Goal: Task Accomplishment & Management: Manage account settings

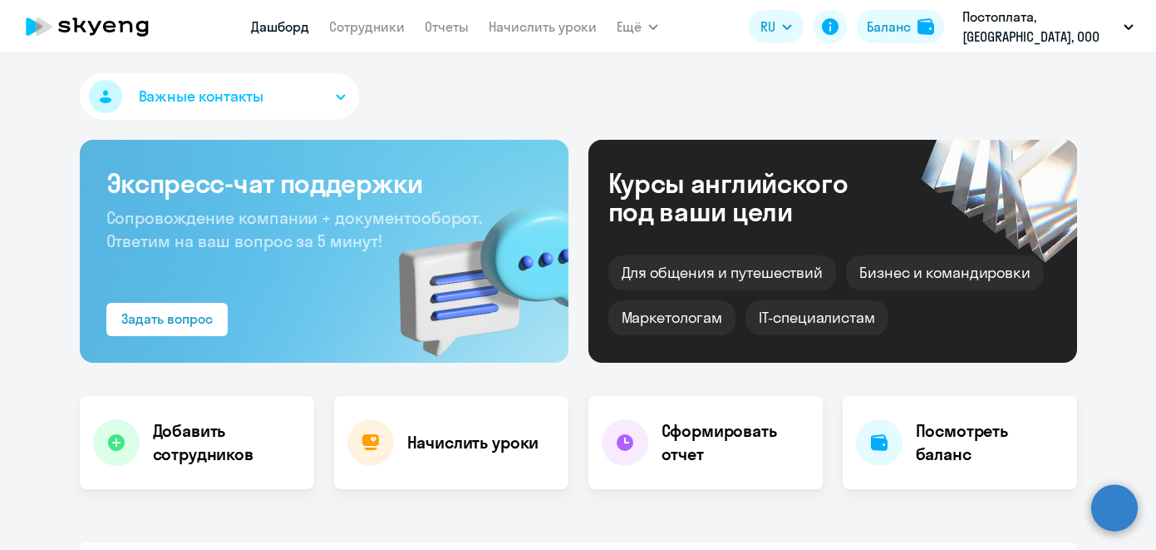
click at [392, 46] on app-header "[PERSON_NAME] Отчеты Начислить уроки Ещё Дашборд Сотрудники Отчеты Начислить ур…" at bounding box center [578, 26] width 1156 height 53
click at [392, 32] on link "Сотрудники" at bounding box center [367, 26] width 76 height 17
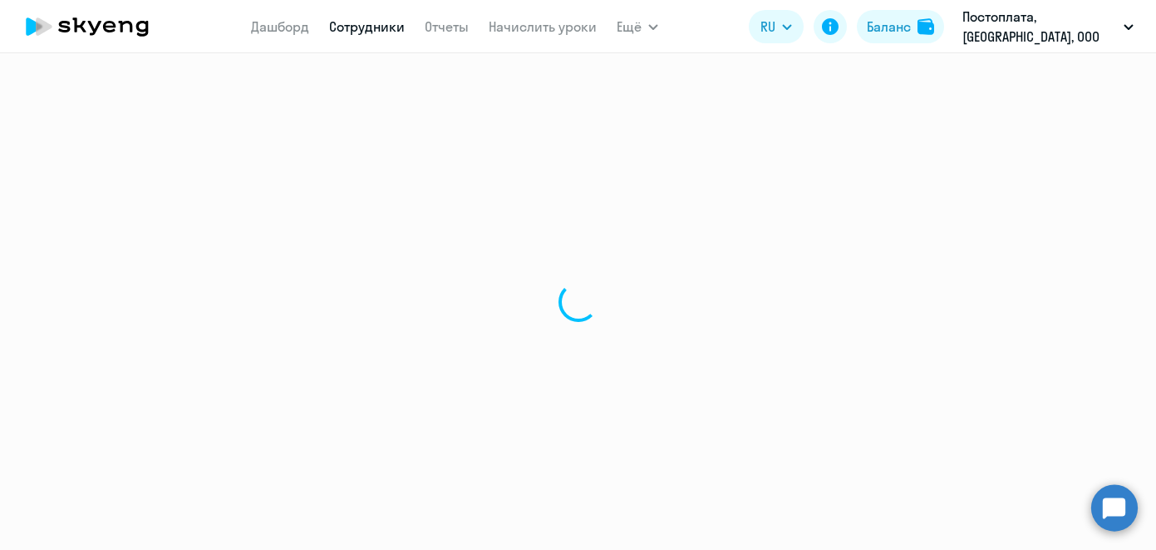
select select "30"
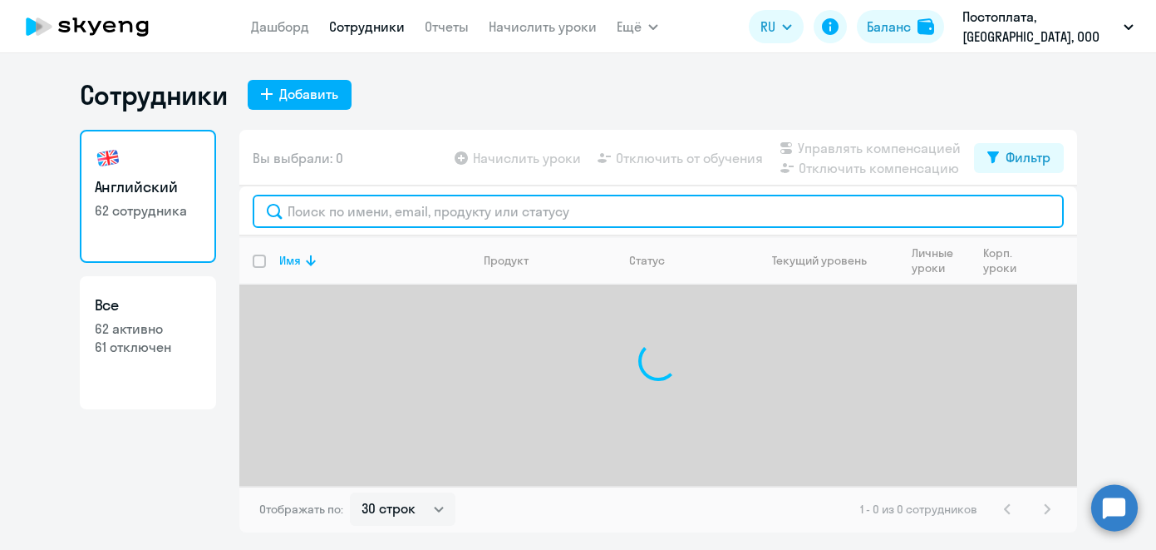
click at [422, 205] on input "text" at bounding box center [658, 211] width 811 height 33
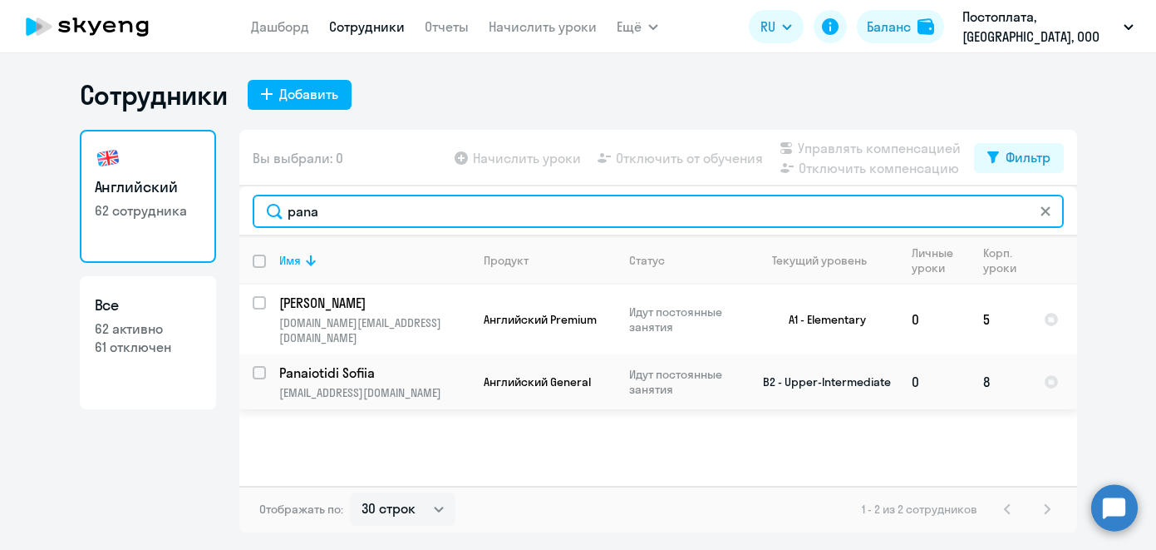
type input "pana"
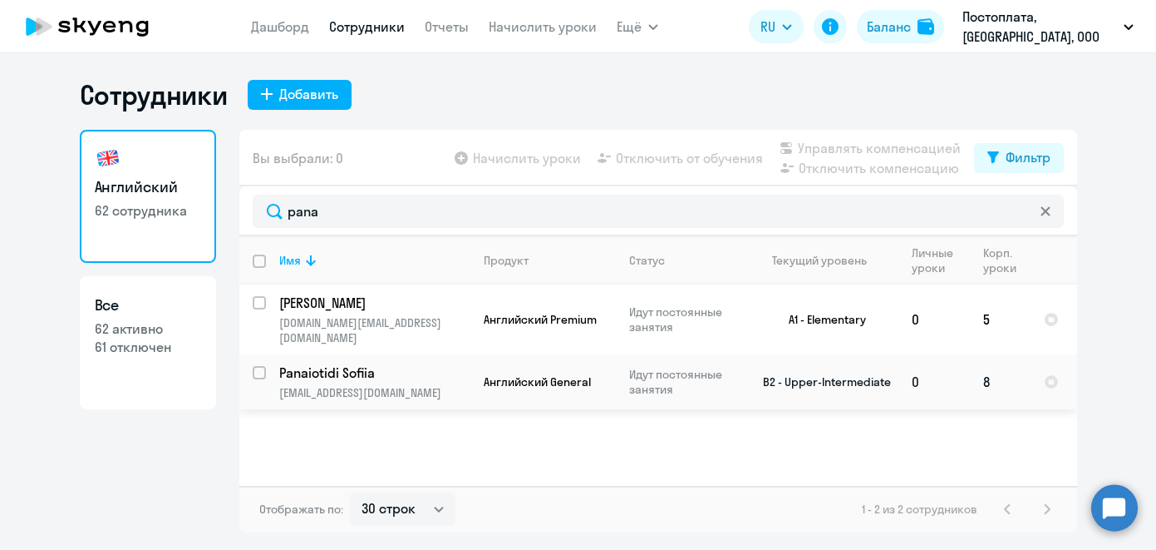
click at [256, 366] on input "select row 40452027" at bounding box center [269, 382] width 33 height 33
checkbox input "true"
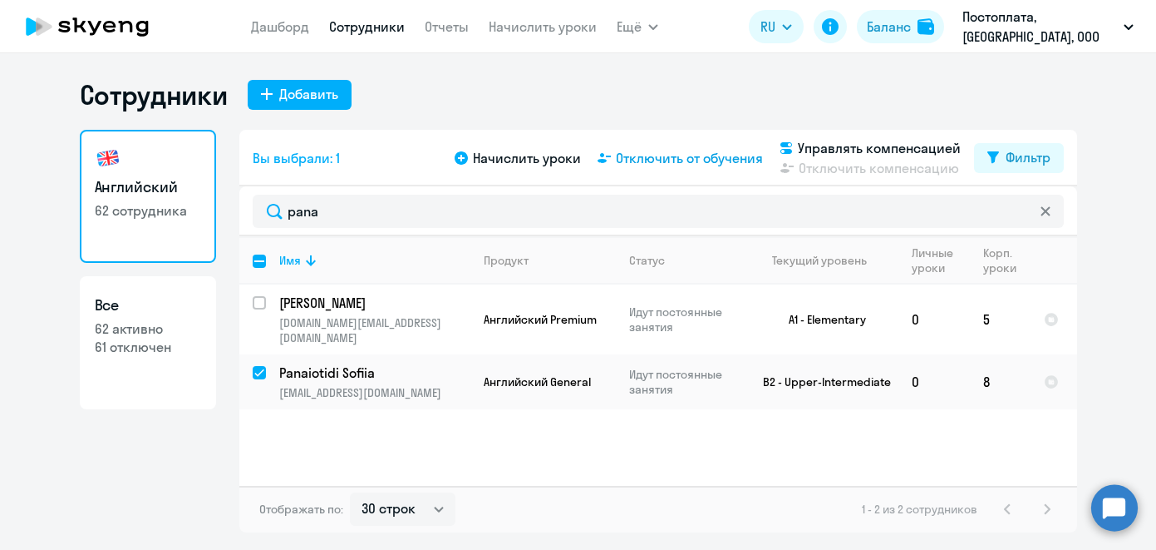
click at [735, 164] on span "Отключить от обучения" at bounding box center [689, 158] width 147 height 20
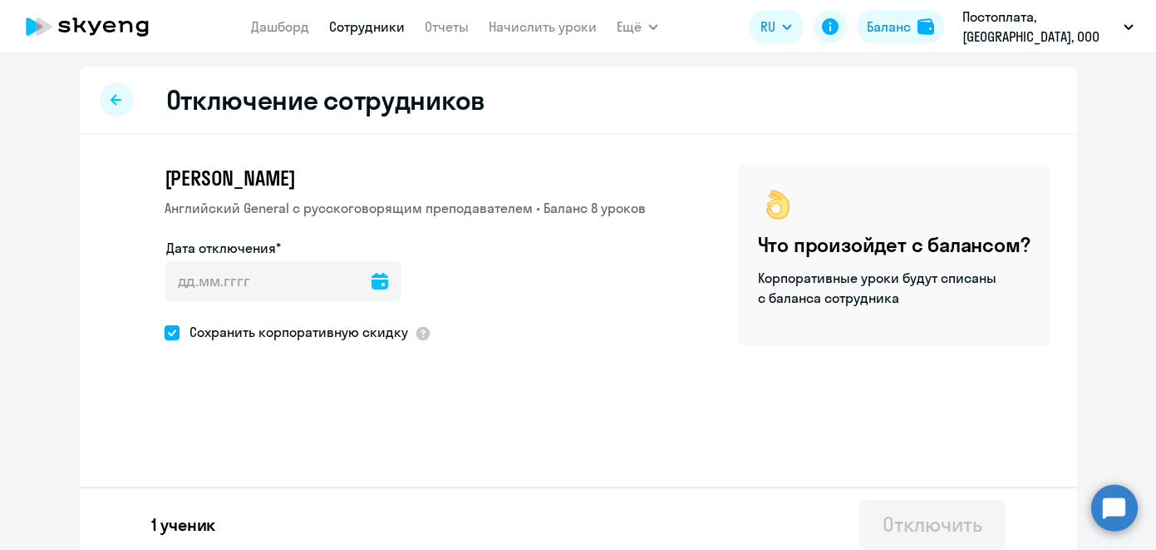
click at [381, 287] on icon at bounding box center [380, 281] width 17 height 17
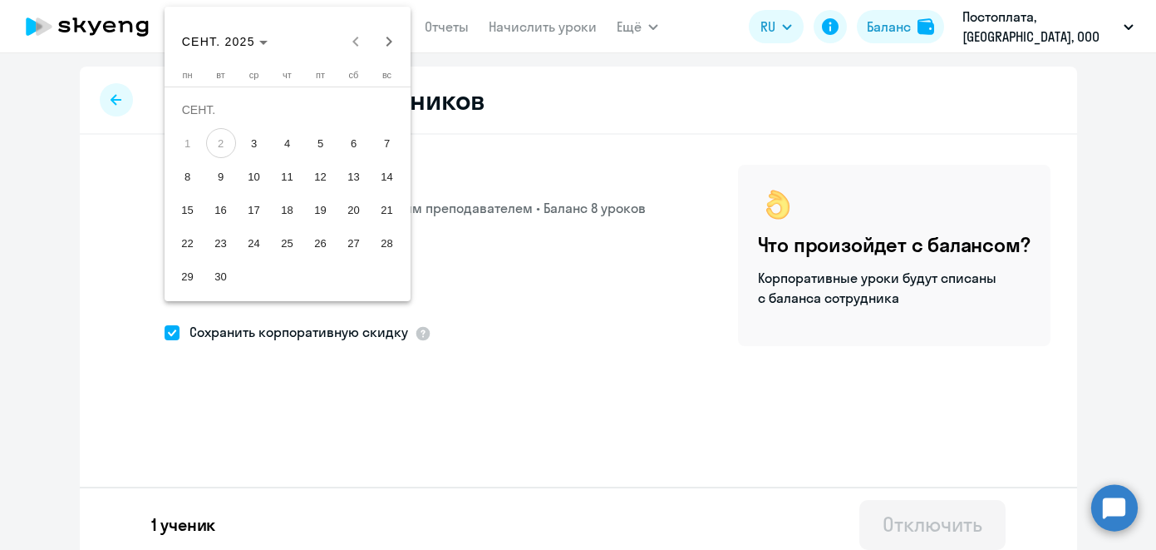
click at [250, 182] on span "10" at bounding box center [254, 176] width 30 height 30
type input "[DATE]"
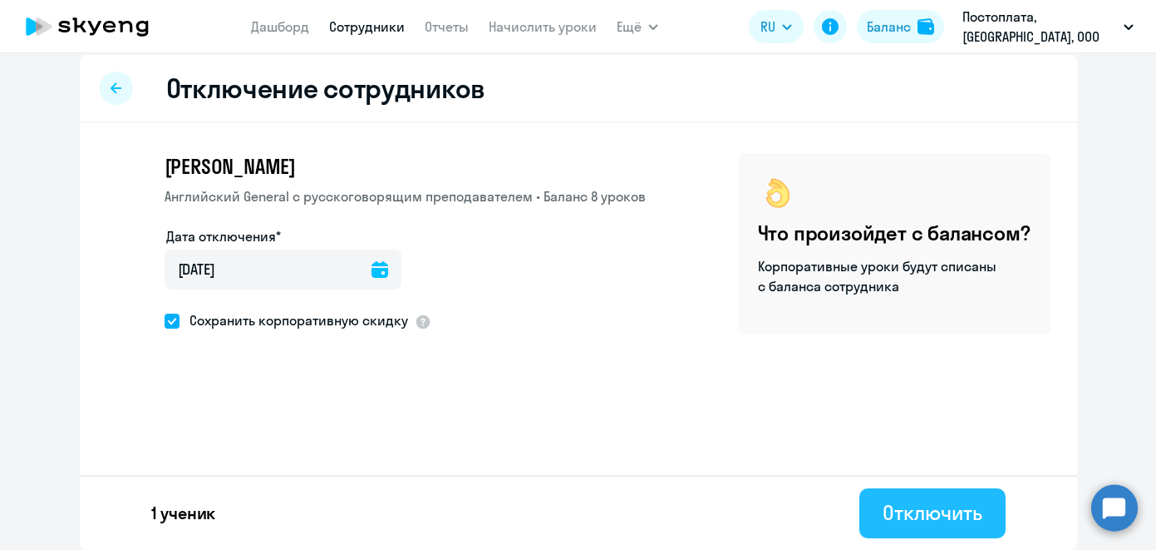
scroll to position [12, 0]
click at [938, 507] on div "Отключить" at bounding box center [932, 512] width 99 height 27
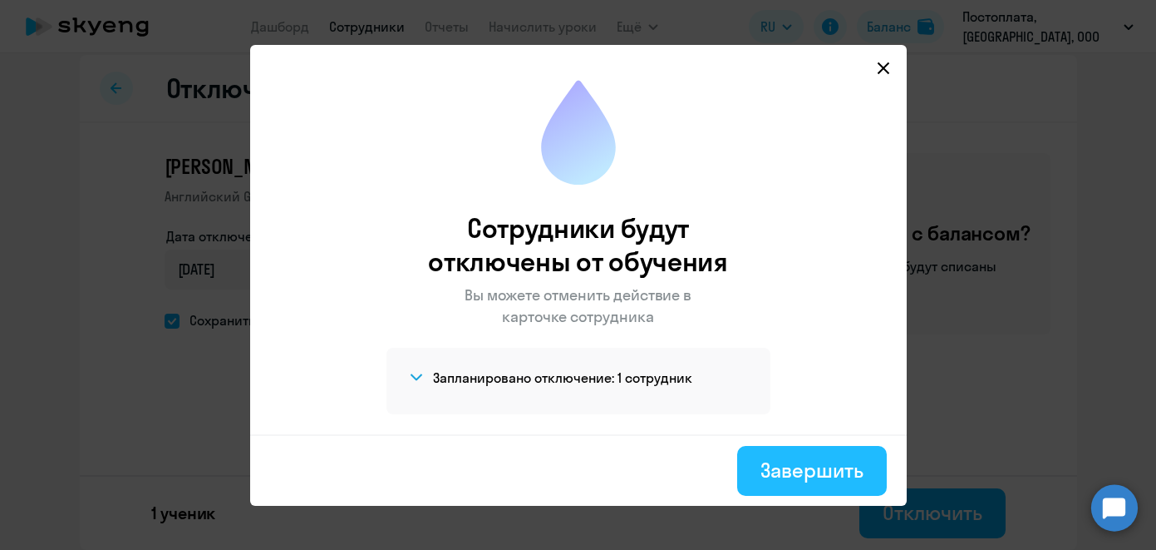
click at [830, 473] on div "Завершить" at bounding box center [812, 469] width 102 height 27
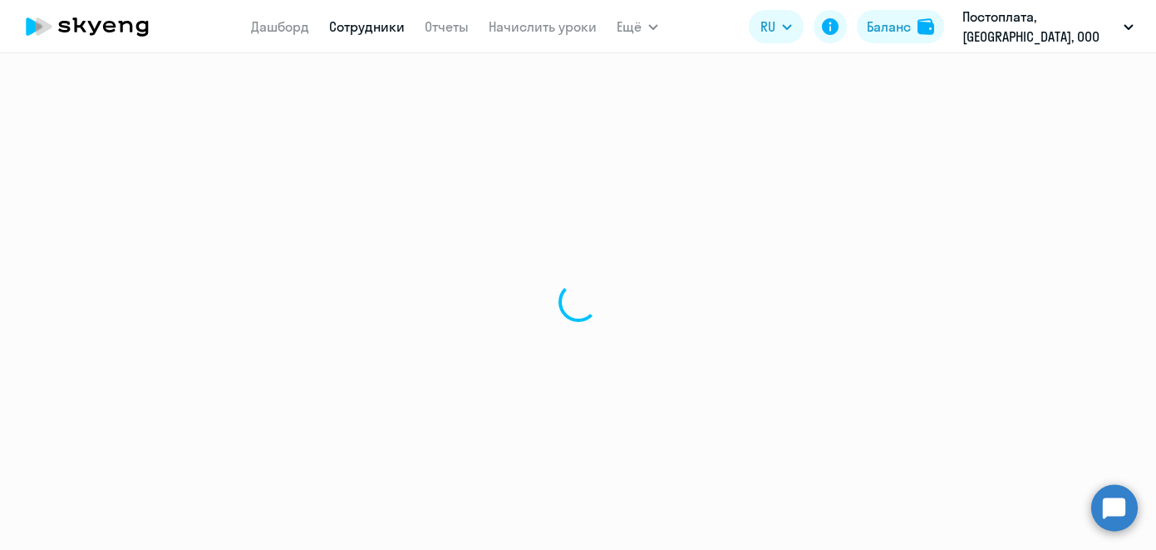
select select "30"
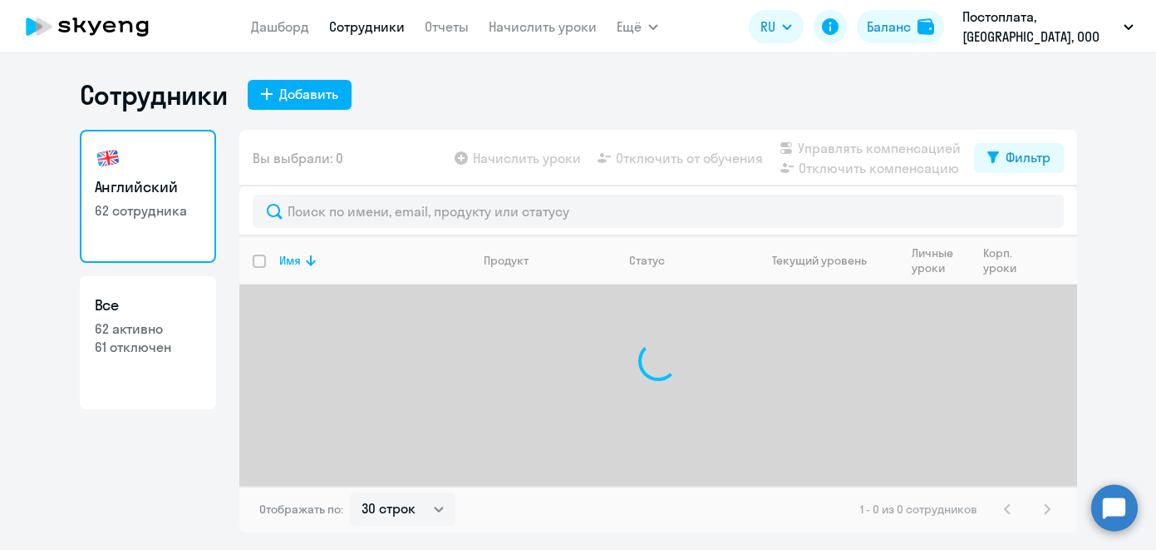
click at [365, 31] on link "Сотрудники" at bounding box center [367, 26] width 76 height 17
click at [595, 32] on link "Начислить уроки" at bounding box center [543, 26] width 108 height 17
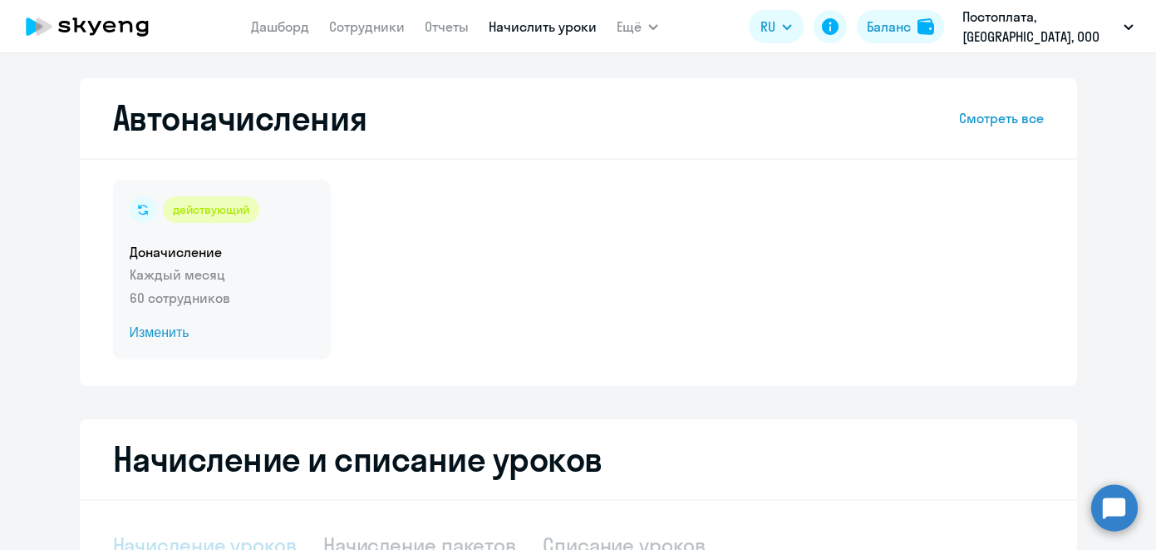
select select "10"
click at [200, 294] on p "60 сотрудников" at bounding box center [222, 298] width 185 height 20
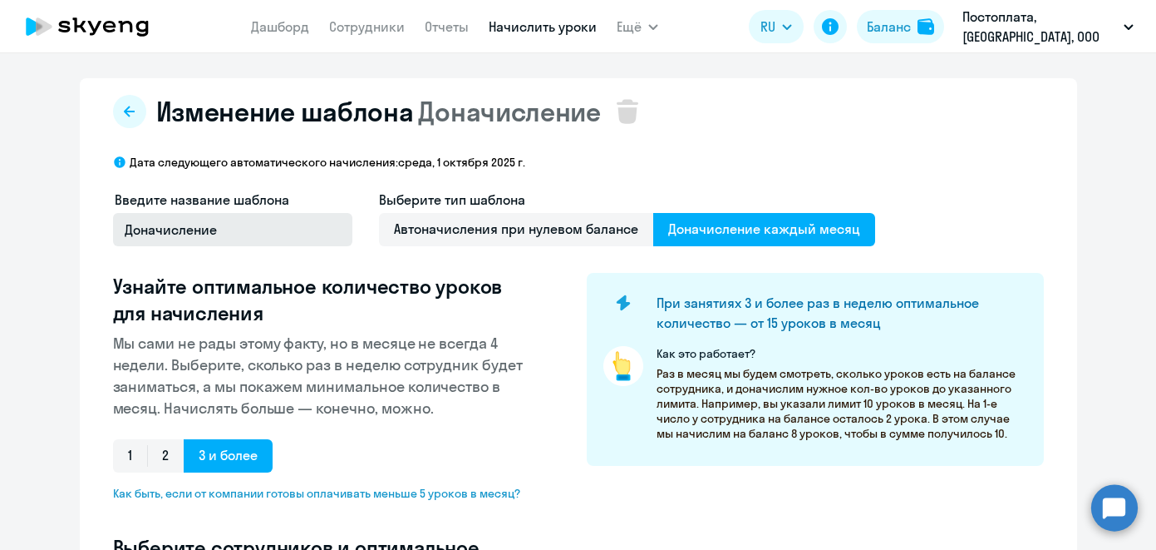
select select "10"
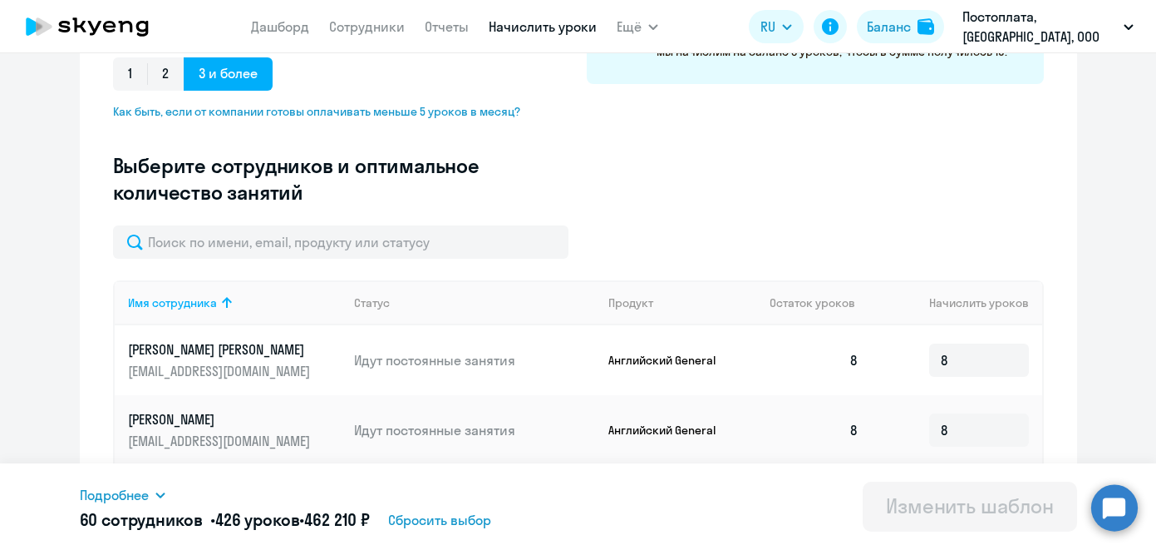
scroll to position [385, 0]
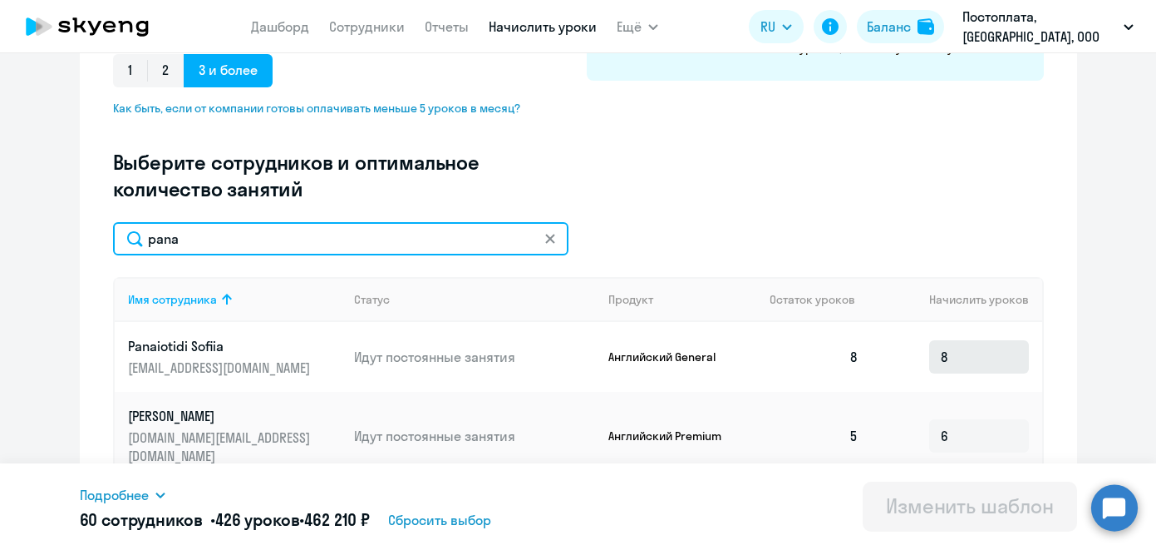
type input "pana"
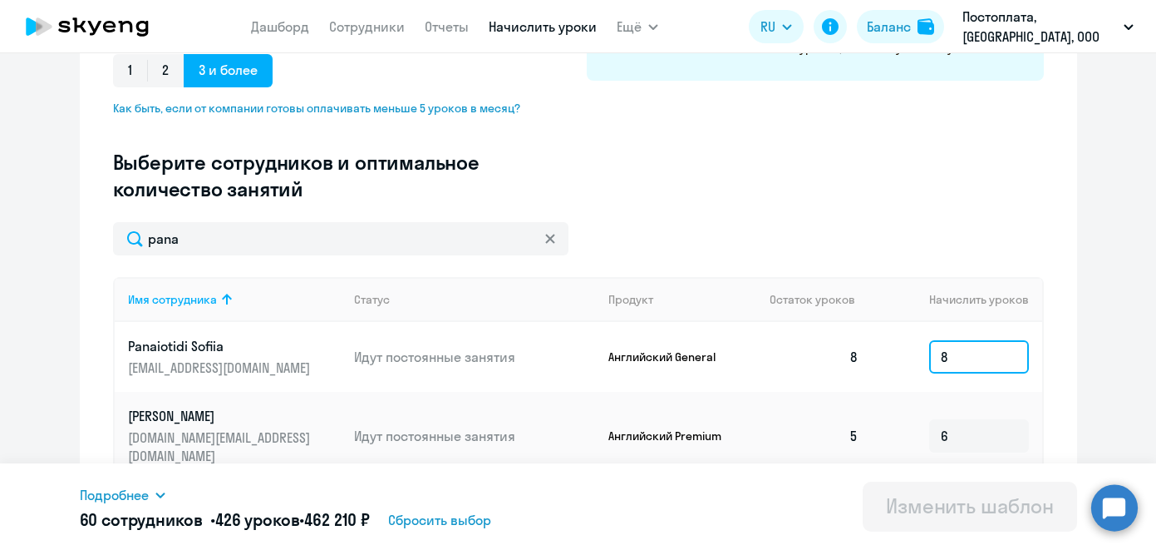
click at [934, 367] on input "8" at bounding box center [979, 356] width 100 height 33
drag, startPoint x: 994, startPoint y: 367, endPoint x: 871, endPoint y: 351, distance: 124.0
click at [872, 351] on tr "Panaiotidi Sofiia [EMAIL_ADDRESS][DOMAIN_NAME] Идут постоянные занятия Английск…" at bounding box center [579, 357] width 928 height 70
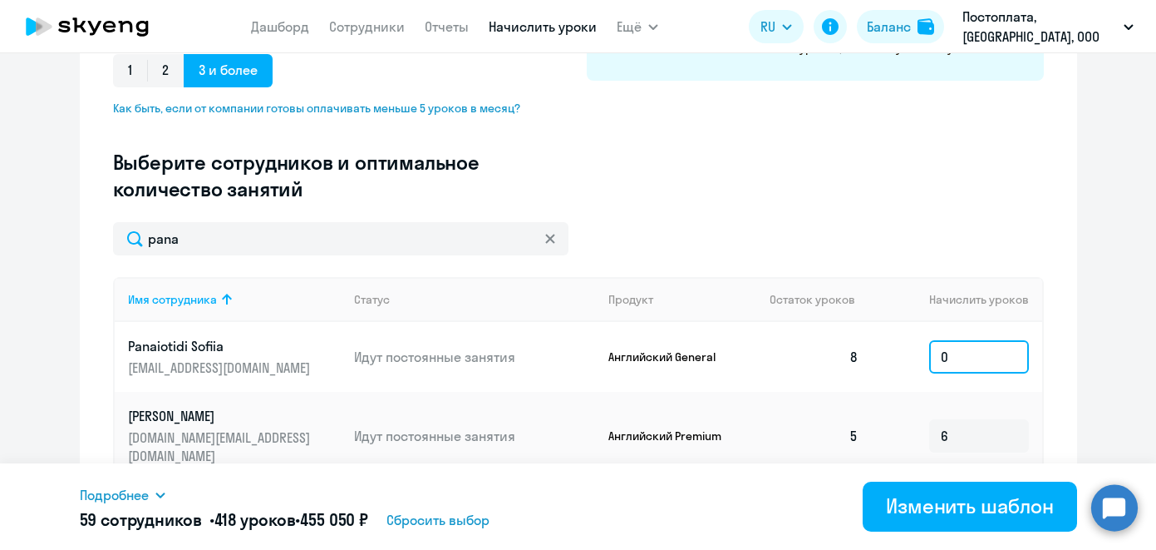
type input "0"
click at [987, 271] on div "pana Имя сотрудника Статус Продукт Остаток уроков Начислить уроков Panaiotidi S…" at bounding box center [578, 397] width 931 height 351
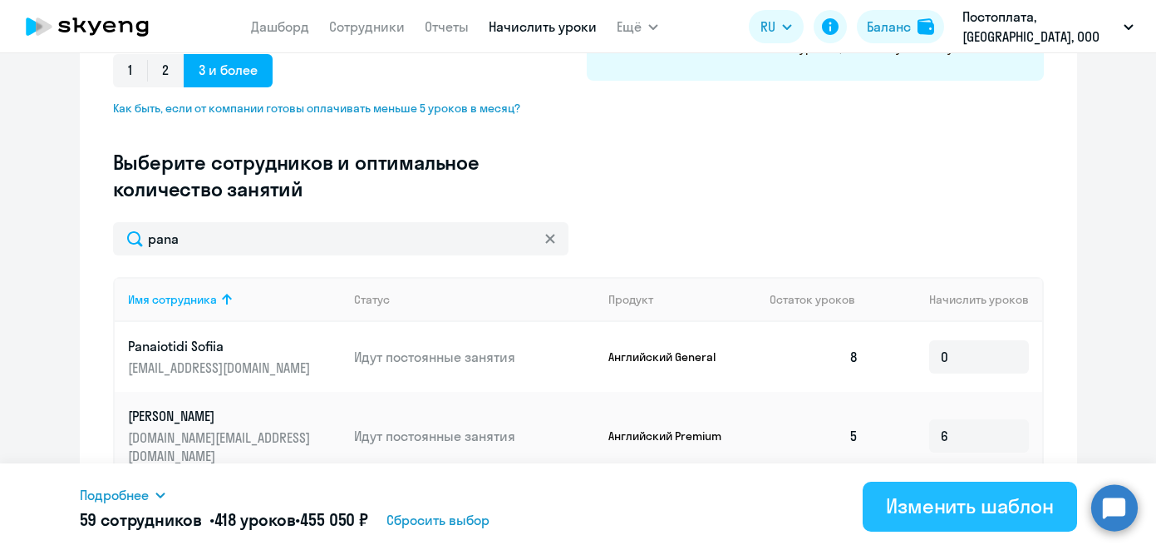
click at [978, 512] on div "Изменить шаблон" at bounding box center [970, 505] width 168 height 27
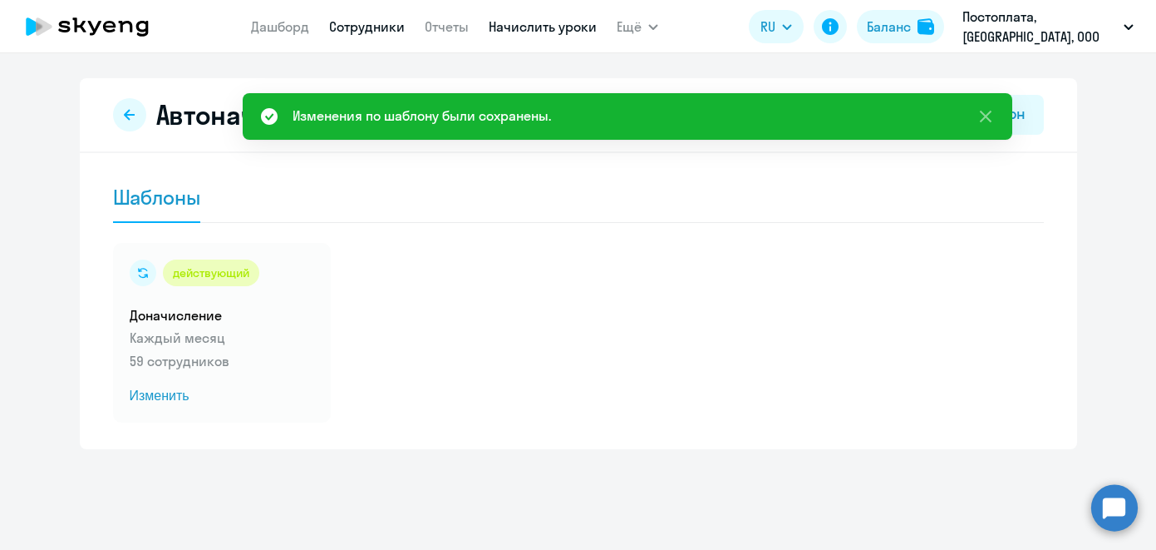
click at [379, 21] on link "Сотрудники" at bounding box center [367, 26] width 76 height 17
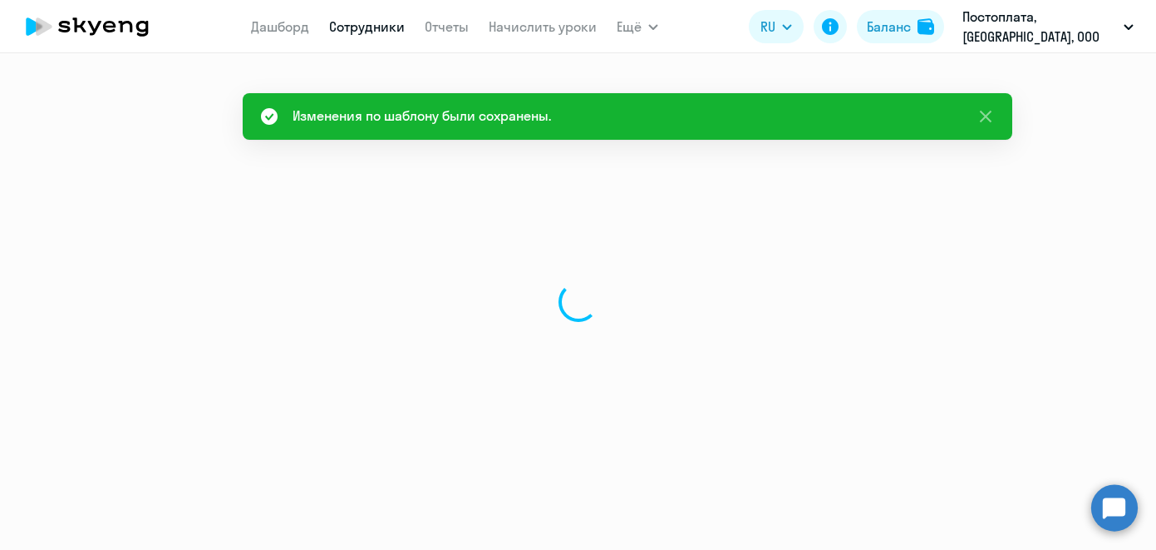
select select "30"
